Goal: Task Accomplishment & Management: Use online tool/utility

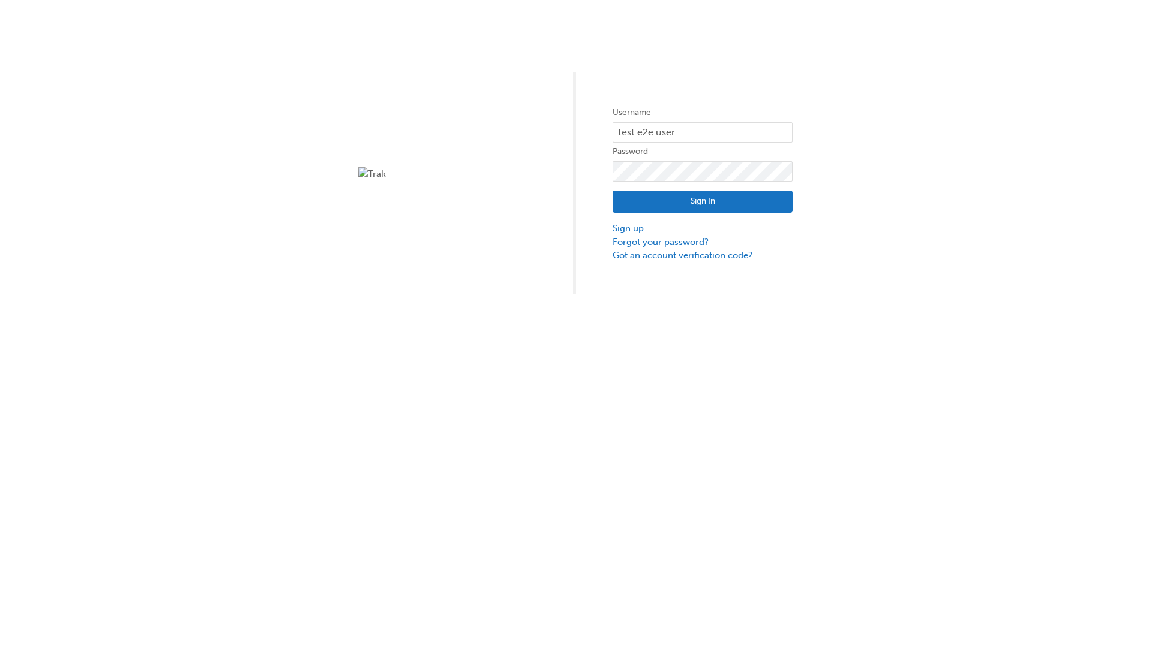
type input "test.e2e.user31"
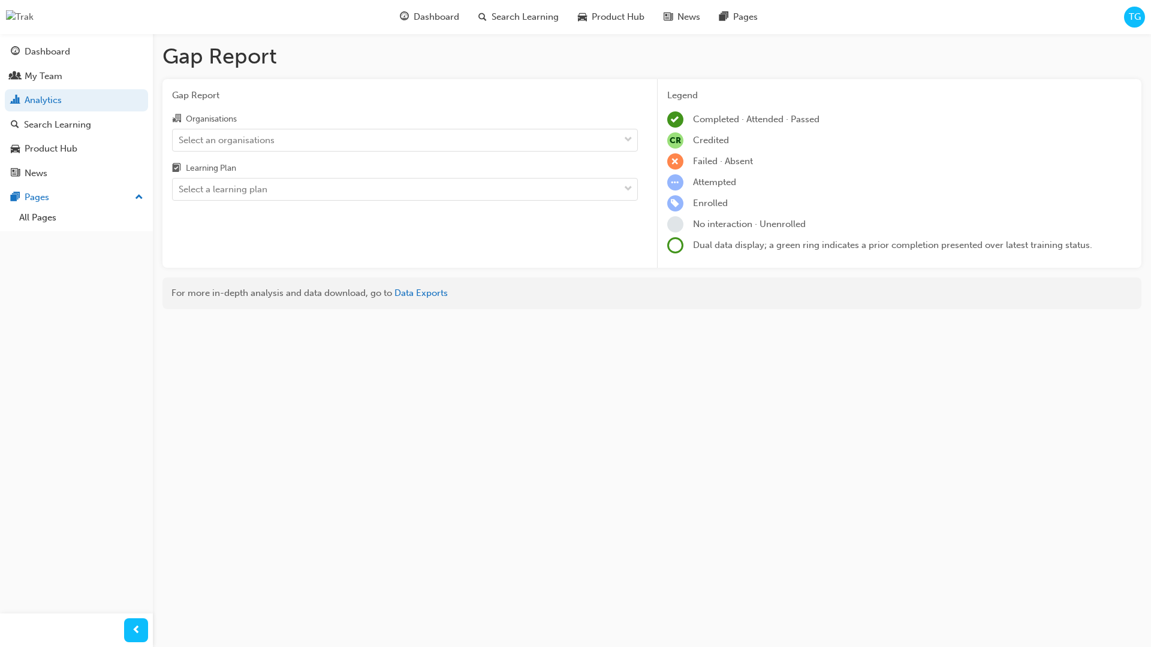
click at [180, 140] on input "Organisations Select an organisations" at bounding box center [179, 139] width 1 height 10
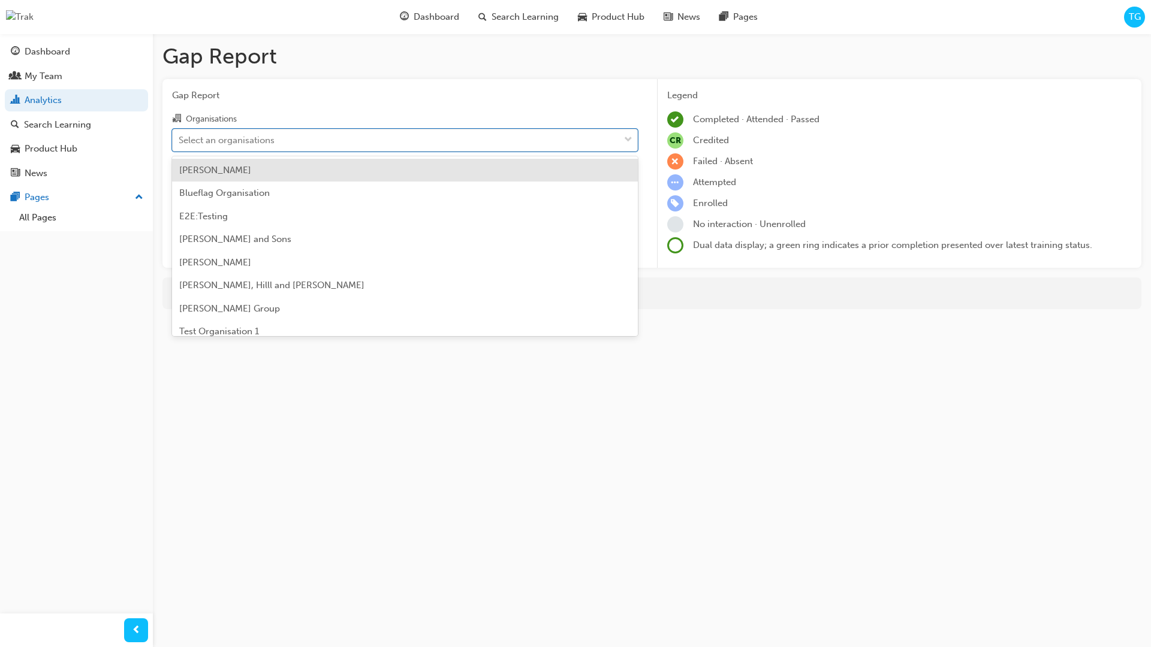
click at [180, 189] on input "Learning Plan Select a learning plan" at bounding box center [179, 189] width 1 height 10
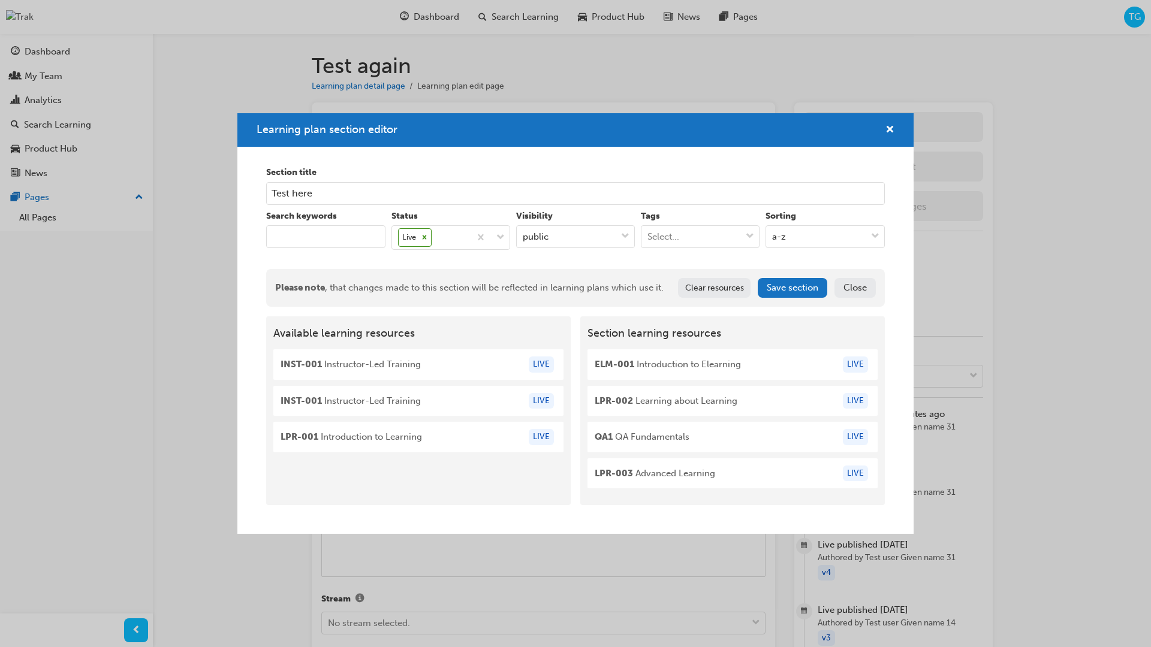
scroll to position [1269, 0]
